Goal: Find specific page/section: Find specific page/section

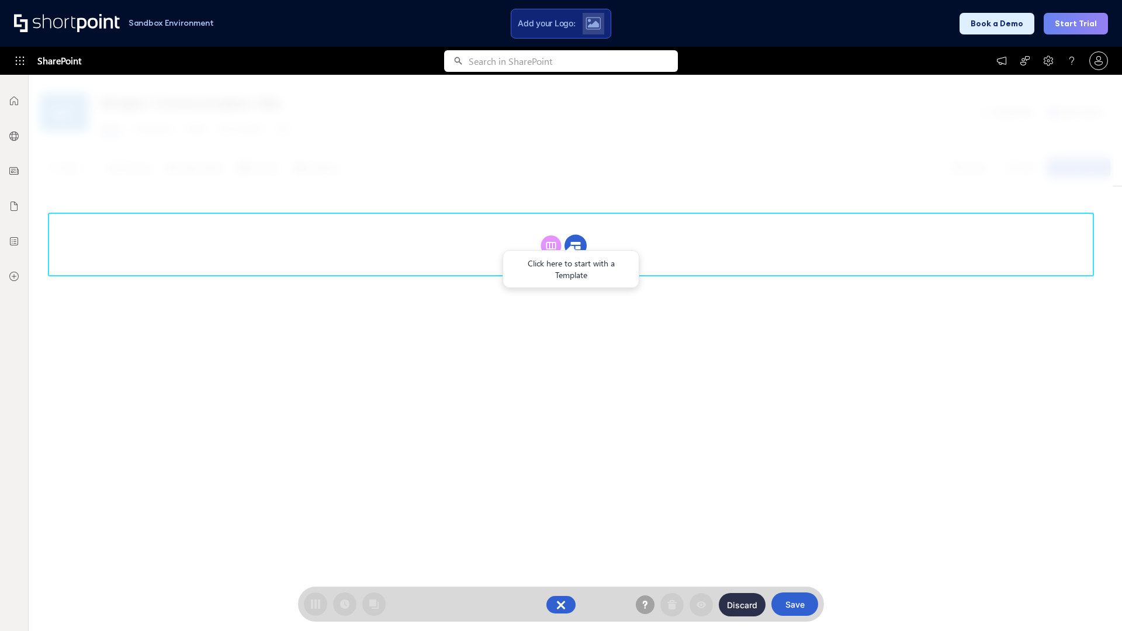
click at [576, 246] on circle at bounding box center [576, 246] width 22 height 22
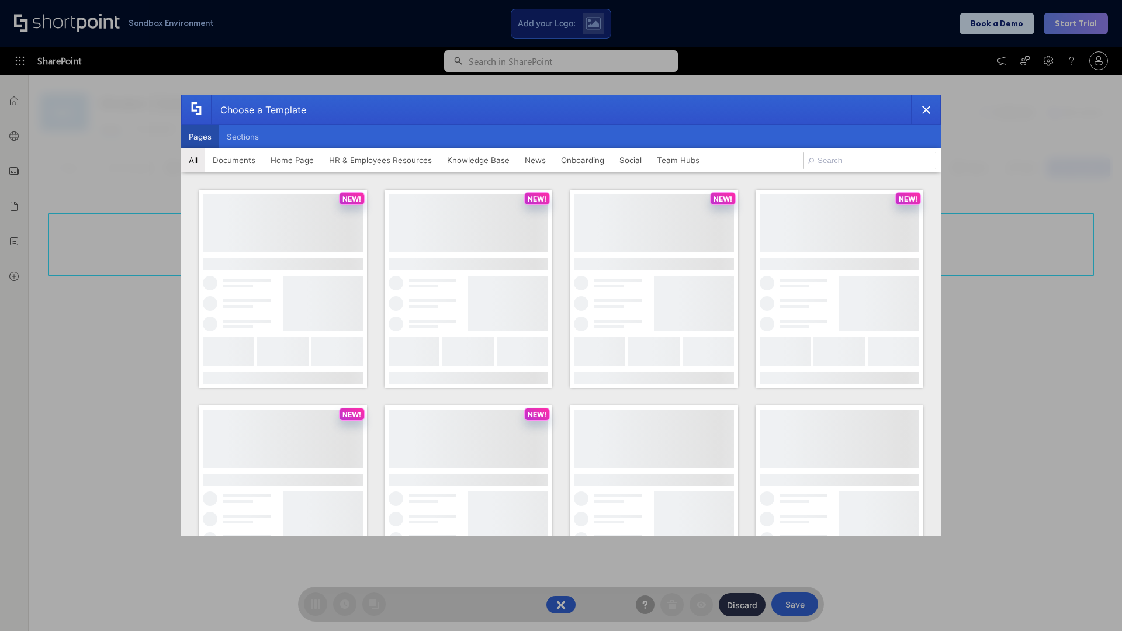
click at [200, 137] on button "Pages" at bounding box center [200, 136] width 38 height 23
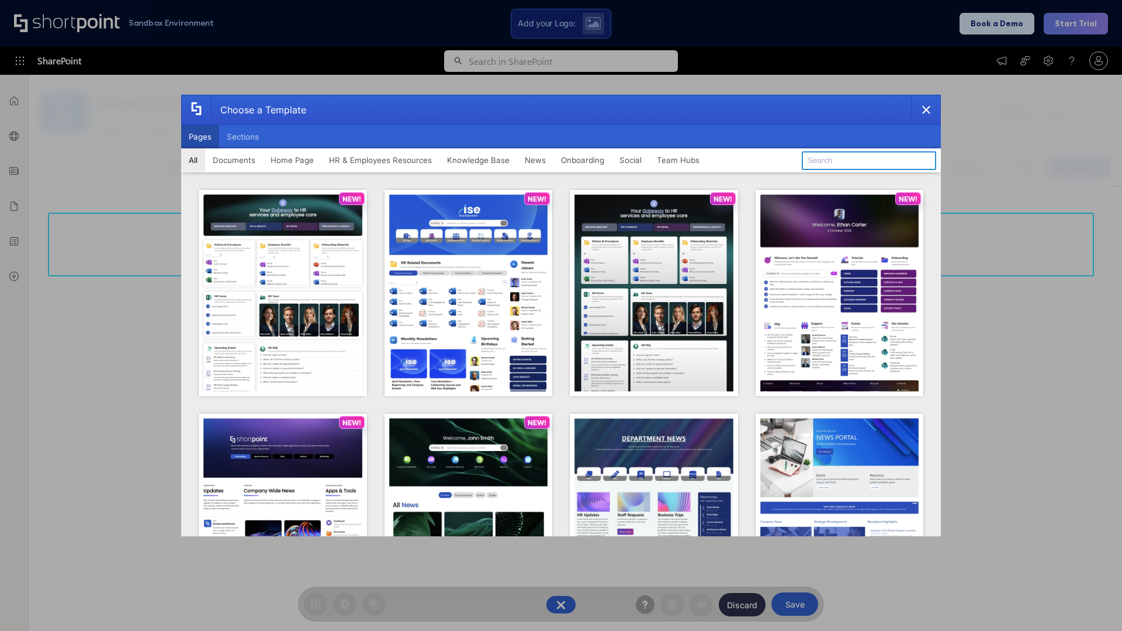
type input "Intranet Layout 1"
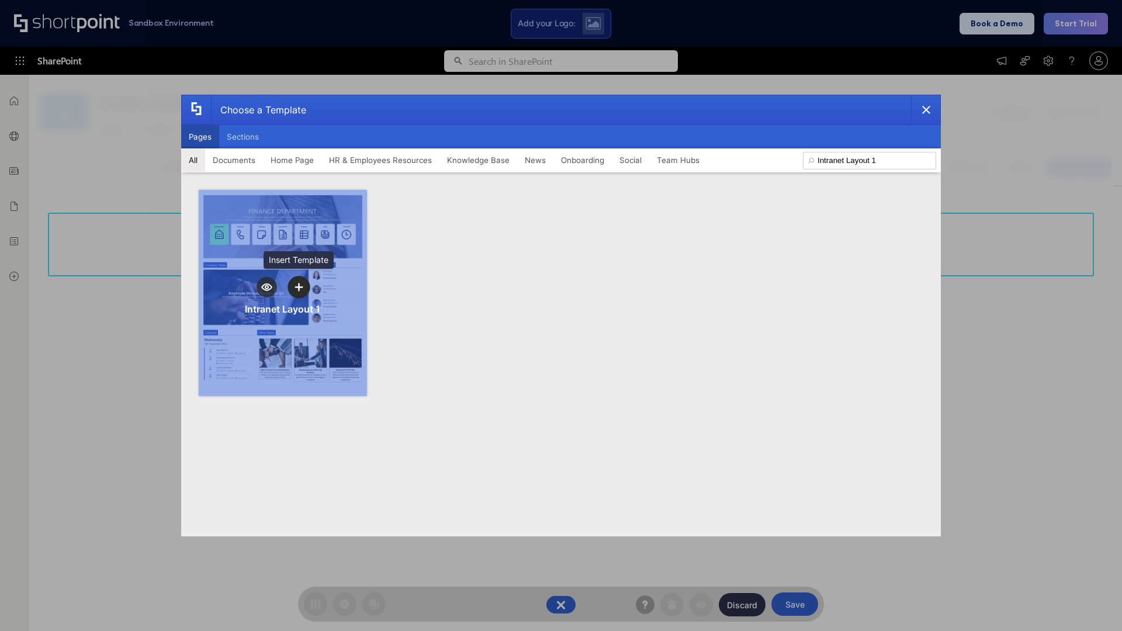
click at [299, 287] on icon "template selector" at bounding box center [299, 287] width 8 height 8
